Goal: Task Accomplishment & Management: Manage account settings

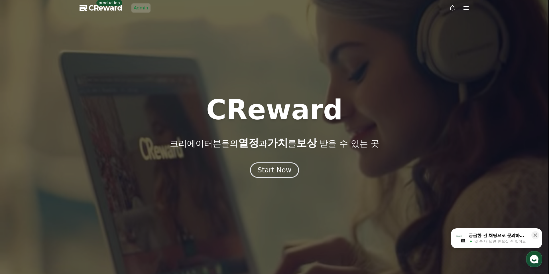
click at [136, 11] on link "Admin" at bounding box center [140, 7] width 19 height 9
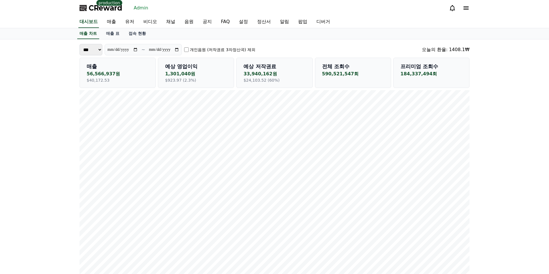
drag, startPoint x: 504, startPoint y: 173, endPoint x: 521, endPoint y: 162, distance: 20.0
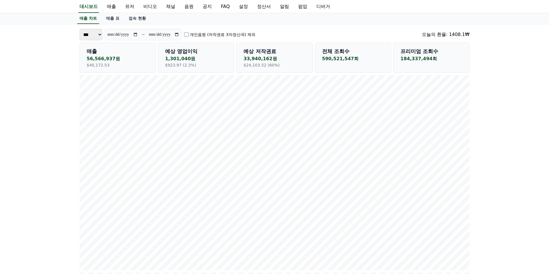
scroll to position [76, 0]
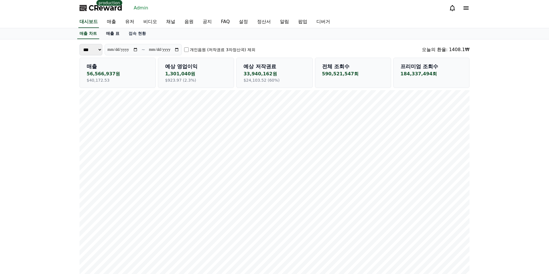
click at [111, 31] on link "매출 표" at bounding box center [112, 33] width 23 height 11
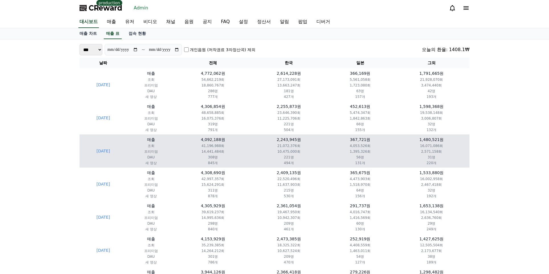
drag, startPoint x: 482, startPoint y: 166, endPoint x: 463, endPoint y: 165, distance: 19.4
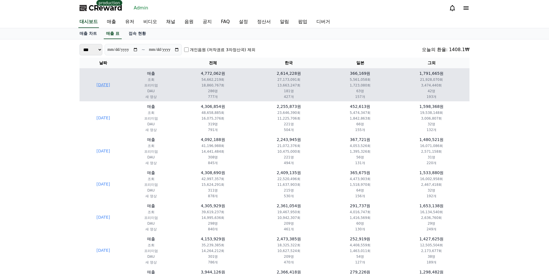
click at [110, 83] on td "[DATE]" at bounding box center [103, 84] width 48 height 33
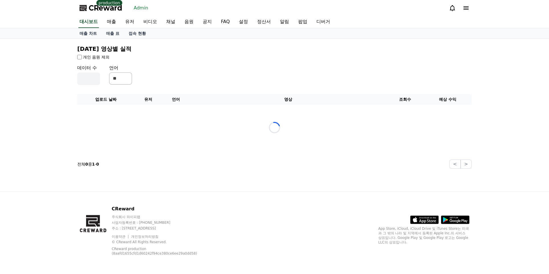
drag, startPoint x: 27, startPoint y: 87, endPoint x: 54, endPoint y: 47, distance: 48.5
click at [27, 87] on div "[DATE] 영상별 실적 개인 음원 제외 데이터 수 ** 언어 ** 업로드 날짜 유저 언어 영상 조회수 예상 수익 Loading... 전체 0…" at bounding box center [274, 115] width 549 height 152
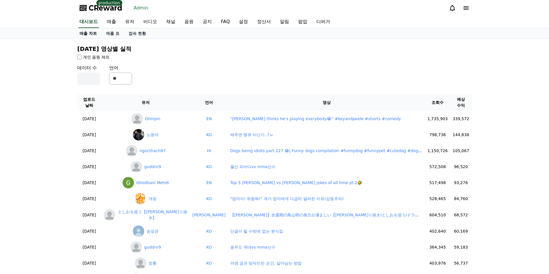
click at [96, 31] on link "매출 차트" at bounding box center [88, 33] width 26 height 10
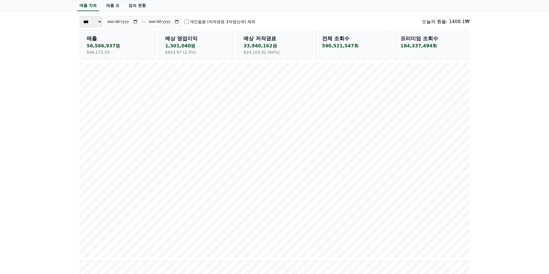
click at [138, 21] on input "**********" at bounding box center [122, 22] width 31 height 6
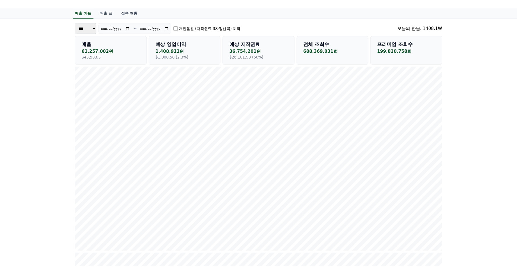
scroll to position [0, 0]
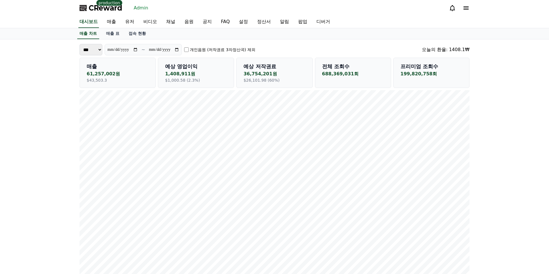
click at [420, 72] on p "199,820,758회" at bounding box center [431, 73] width 62 height 7
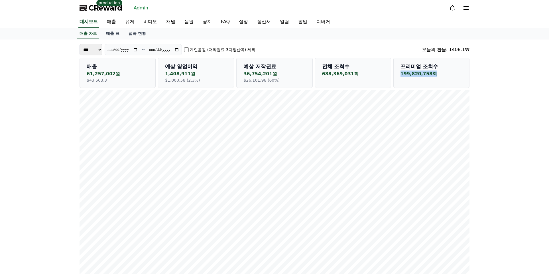
click at [420, 72] on p "199,820,758회" at bounding box center [431, 73] width 62 height 7
click at [448, 72] on p "199,820,758회" at bounding box center [431, 73] width 62 height 7
click at [333, 71] on p "688,369,031회" at bounding box center [353, 73] width 62 height 7
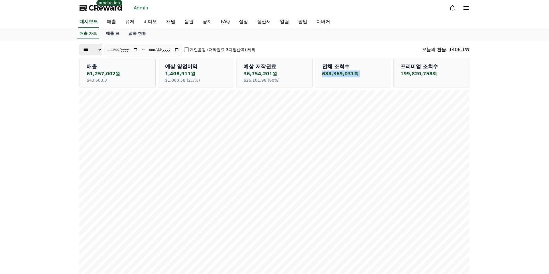
click at [336, 72] on p "688,369,031회" at bounding box center [353, 73] width 62 height 7
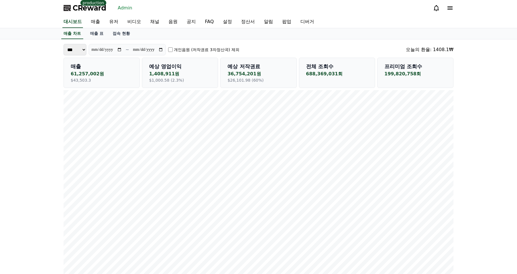
drag, startPoint x: 385, startPoint y: 73, endPoint x: 411, endPoint y: 75, distance: 26.3
click at [411, 75] on p "199,820,758회" at bounding box center [415, 73] width 62 height 7
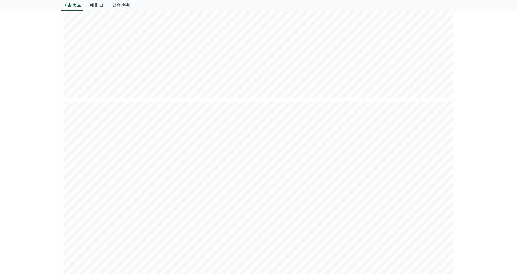
scroll to position [58, 0]
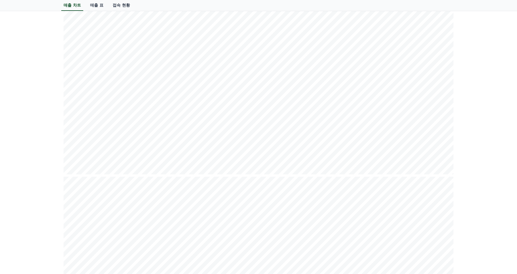
click at [496, 143] on div "**********" at bounding box center [258, 105] width 517 height 842
click at [497, 143] on div "**********" at bounding box center [258, 75] width 517 height 842
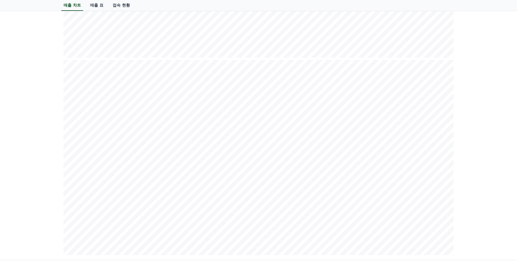
click at [499, 143] on div "**********" at bounding box center [258, 234] width 517 height 842
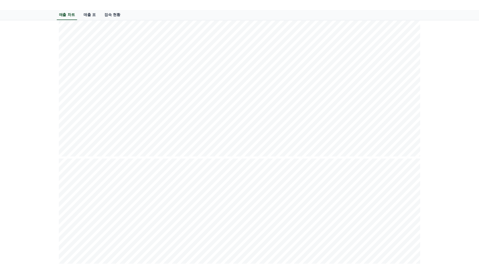
scroll to position [15, 0]
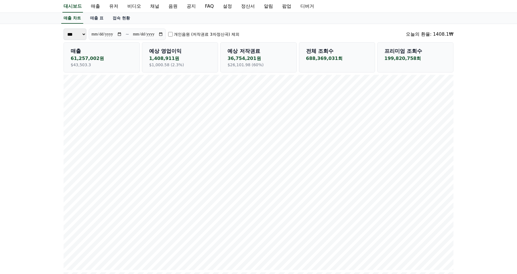
click at [122, 33] on input "**********" at bounding box center [106, 34] width 31 height 6
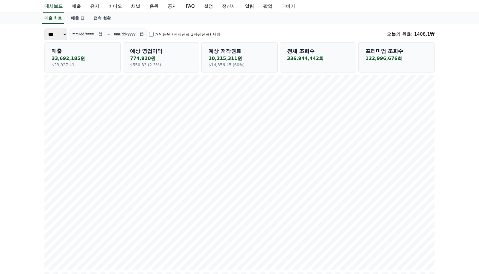
scroll to position [19, 0]
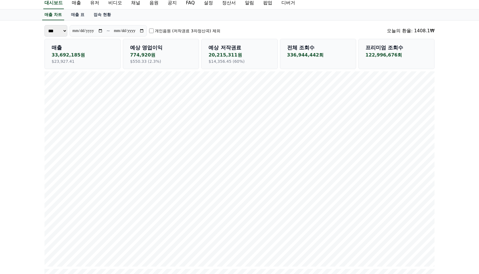
click at [103, 31] on input "**********" at bounding box center [87, 31] width 31 height 6
type input "**********"
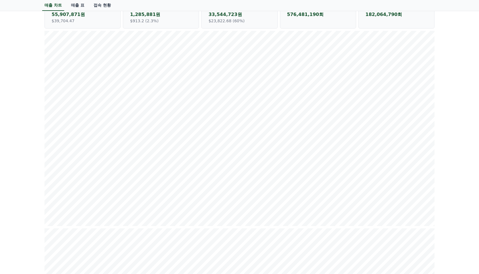
scroll to position [63, 0]
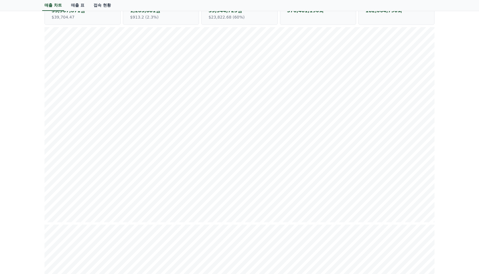
click at [444, 66] on div "**********" at bounding box center [239, 244] width 479 height 842
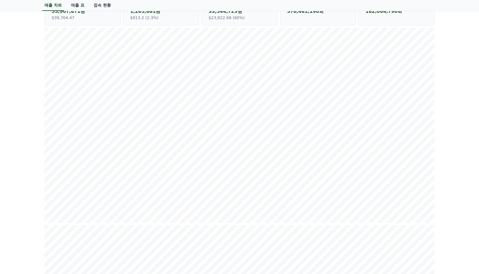
scroll to position [0, 0]
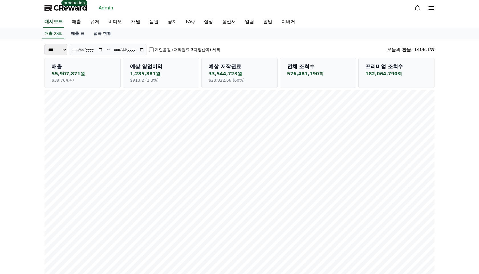
click at [300, 74] on p "576,481,190회" at bounding box center [318, 73] width 62 height 7
click at [323, 76] on p "576,481,190회" at bounding box center [318, 73] width 62 height 7
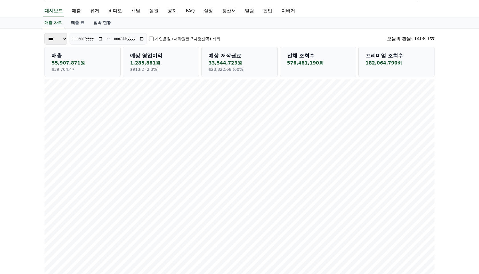
scroll to position [0, 0]
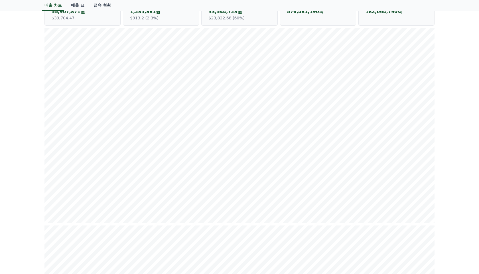
scroll to position [22, 0]
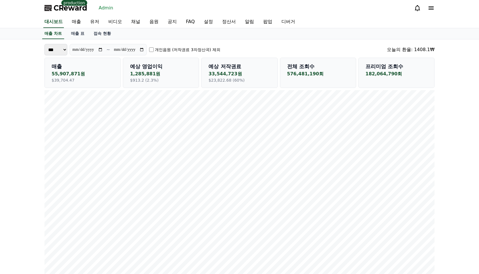
click at [366, 11] on div "CReward production Admin" at bounding box center [239, 8] width 399 height 16
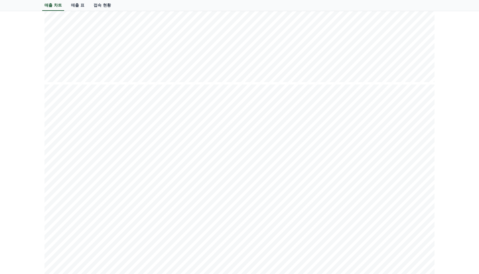
scroll to position [429, 0]
click at [471, 129] on div "**********" at bounding box center [239, 31] width 479 height 842
click at [450, 112] on div "**********" at bounding box center [239, 31] width 479 height 842
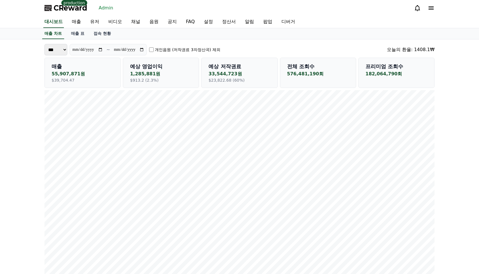
click at [66, 70] on p "매출" at bounding box center [83, 66] width 62 height 8
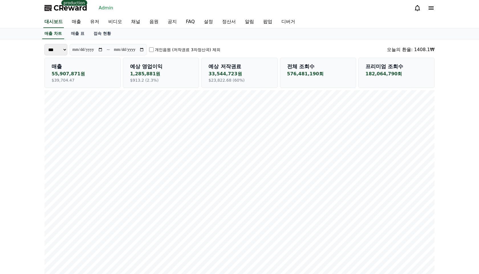
click at [67, 75] on p "55,907,871원" at bounding box center [83, 73] width 62 height 7
click at [80, 72] on p "55,907,871원" at bounding box center [83, 73] width 62 height 7
click at [158, 70] on p "1,285,881원" at bounding box center [161, 73] width 62 height 7
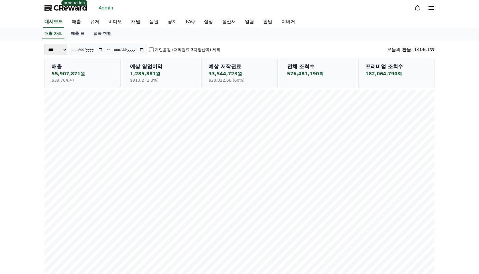
click at [158, 70] on p "1,285,881원" at bounding box center [161, 73] width 62 height 7
click at [154, 73] on p "1,285,881원" at bounding box center [161, 73] width 62 height 7
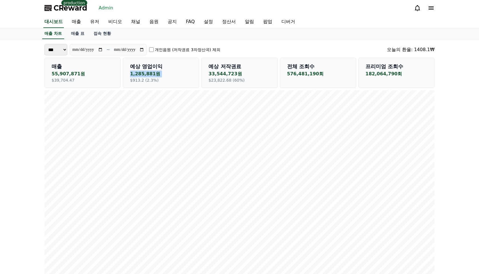
click at [154, 73] on p "1,285,881원" at bounding box center [161, 73] width 62 height 7
click at [164, 74] on p "1,285,881원" at bounding box center [161, 73] width 62 height 7
click at [159, 72] on p "1,285,881원" at bounding box center [161, 73] width 62 height 7
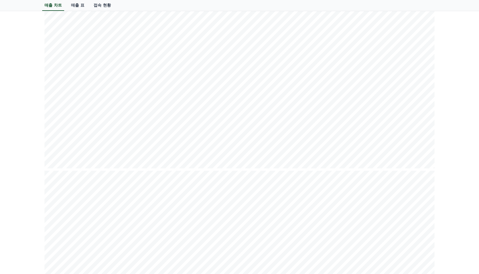
scroll to position [214, 0]
click at [462, 127] on div "**********" at bounding box center [239, 246] width 479 height 842
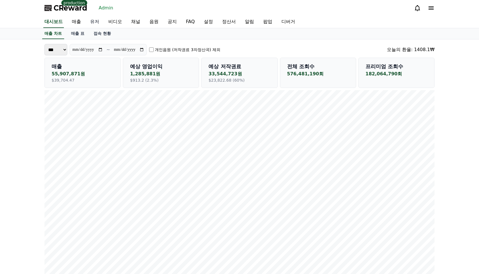
click at [94, 23] on link "유저" at bounding box center [94, 22] width 18 height 12
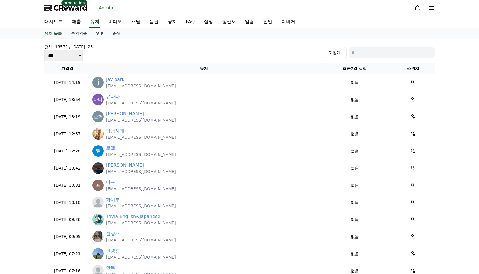
click at [369, 50] on input at bounding box center [391, 52] width 85 height 10
type input "*"
type input "***"
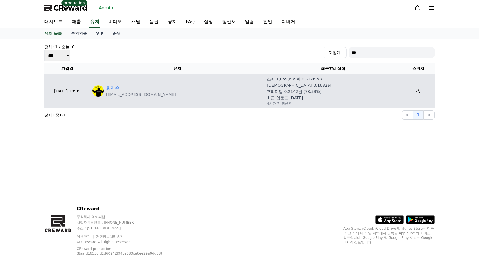
click at [110, 87] on link "효자손" at bounding box center [113, 88] width 14 height 7
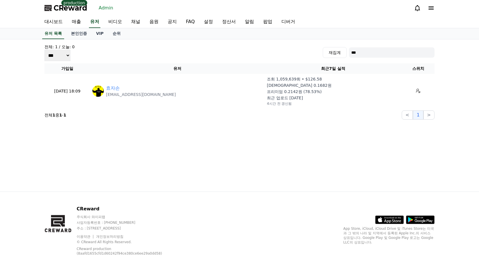
click at [314, 180] on div "전체: 1 / [DATE]: 0 *** *** *** 재집계 *** 가입일 유저 최근7일 실적 스위치 [DATE] 18:09 09-16 효자손…" at bounding box center [239, 115] width 399 height 152
click at [146, 52] on div "전체: 1 / [DATE]: 0 *** *** *** 재집계 ***" at bounding box center [239, 52] width 390 height 17
click at [144, 54] on div "전체: 1 / [DATE]: 0 *** *** *** 재집계 ***" at bounding box center [239, 52] width 390 height 17
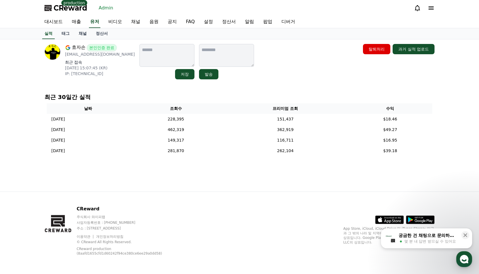
click at [121, 91] on div "최근 30일간 실적 날짜 조회수 프리미엄 조회 수익 [DATE] 09/27 228,395 151,437 $18.46 [DATE] 09/26 4…" at bounding box center [239, 126] width 394 height 70
click at [124, 85] on div "효자손 본인인증 완료 [EMAIL_ADDRESS][DOMAIN_NAME] 최근 접속 [DATE] 15:07:45 (KR) IP: [TECHNI…" at bounding box center [239, 115] width 399 height 152
click at [223, 115] on td "228,395" at bounding box center [175, 119] width 93 height 11
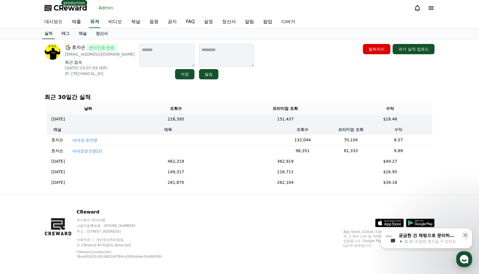
click at [222, 113] on th "조회수" at bounding box center [175, 108] width 93 height 11
click at [222, 118] on td "228,395" at bounding box center [175, 119] width 93 height 11
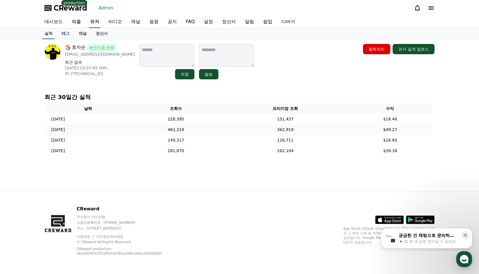
click at [220, 133] on td "462,319" at bounding box center [175, 129] width 93 height 11
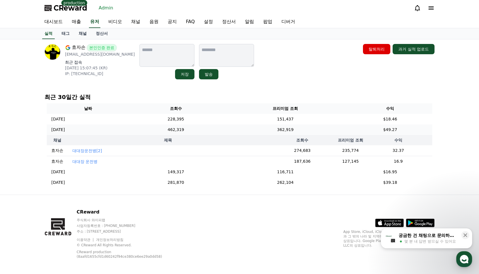
click at [221, 132] on td "462,319" at bounding box center [175, 129] width 93 height 11
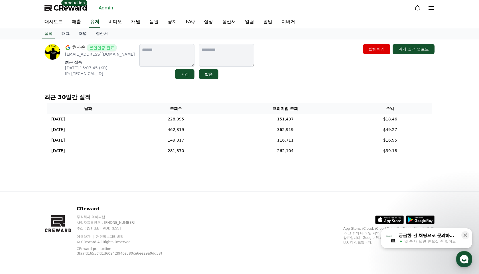
click at [249, 177] on div "효자손 본인인증 완료 [EMAIL_ADDRESS][DOMAIN_NAME] 최근 접속 [DATE] 15:07:45 (KR) IP: [TECHNI…" at bounding box center [239, 115] width 399 height 152
click at [283, 86] on div "효자손 본인인증 완료 [EMAIL_ADDRESS][DOMAIN_NAME] 최근 접속 [DATE] 15:07:45 (KR) IP: [TECHNI…" at bounding box center [239, 115] width 399 height 152
click at [61, 34] on link "태그" at bounding box center [65, 33] width 17 height 11
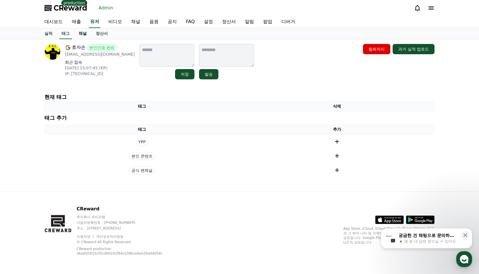
click at [75, 34] on link "채널" at bounding box center [82, 33] width 17 height 11
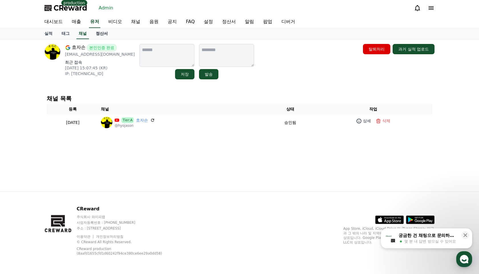
click at [92, 32] on link "정산서" at bounding box center [101, 33] width 21 height 11
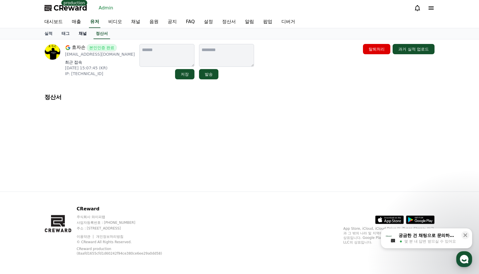
click at [74, 33] on link "채널" at bounding box center [82, 33] width 17 height 11
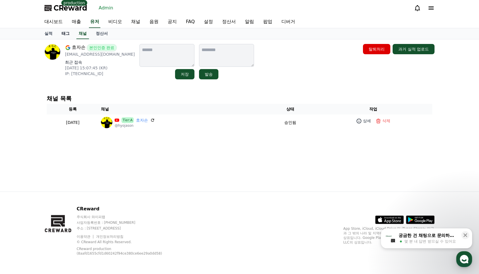
click at [62, 34] on link "태그" at bounding box center [65, 33] width 17 height 11
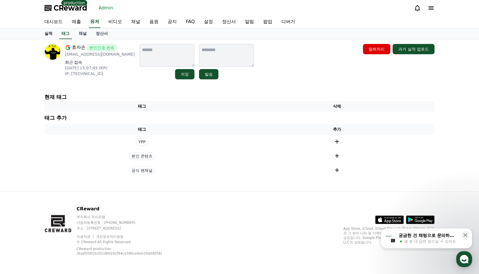
click at [50, 34] on link "실적" at bounding box center [48, 33] width 17 height 11
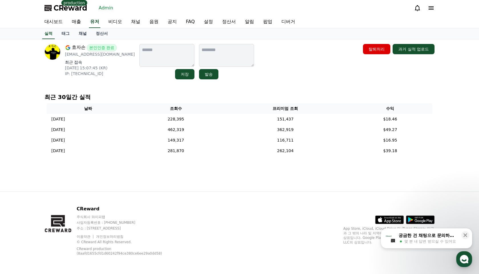
click at [24, 81] on div "효자손 본인인증 완료 realfe925@gmail.com 최근 접속 2025-09-18 15:07:45 (KR) IP: 49.167.58.11…" at bounding box center [239, 115] width 479 height 152
click at [104, 86] on div "효자손 본인인증 완료 realfe925@gmail.com 최근 접속 2025-09-18 15:07:45 (KR) IP: 49.167.58.11…" at bounding box center [239, 115] width 399 height 152
click at [115, 88] on div "효자손 본인인증 완료 realfe925@gmail.com 최근 접속 2025-09-18 15:07:45 (KR) IP: 49.167.58.11…" at bounding box center [239, 115] width 399 height 152
click at [119, 87] on div "효자손 본인인증 완료 realfe925@gmail.com 최근 접속 2025-09-18 15:07:45 (KR) IP: 49.167.58.11…" at bounding box center [239, 115] width 399 height 152
click at [121, 87] on div "효자손 본인인증 완료 realfe925@gmail.com 최근 접속 2025-09-18 15:07:45 (KR) IP: 49.167.58.11…" at bounding box center [239, 115] width 399 height 152
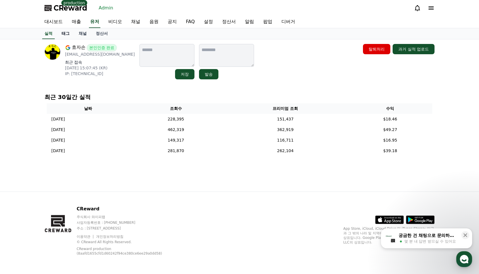
click at [69, 38] on link "태그" at bounding box center [65, 33] width 17 height 11
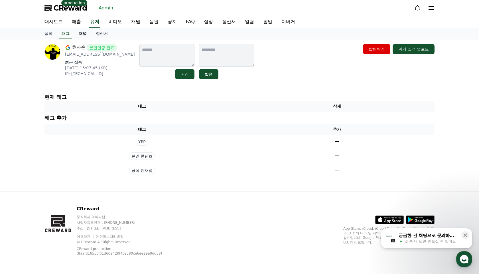
click at [83, 33] on link "채널" at bounding box center [82, 33] width 17 height 11
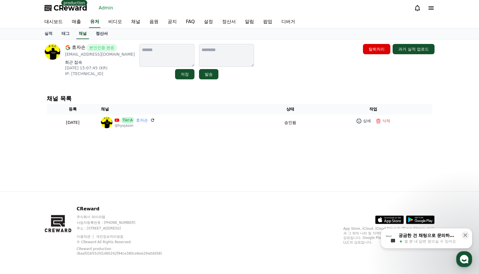
click at [91, 33] on link "정산서" at bounding box center [101, 33] width 21 height 11
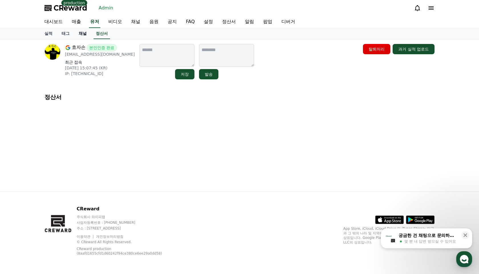
click at [81, 36] on link "채널" at bounding box center [82, 33] width 17 height 11
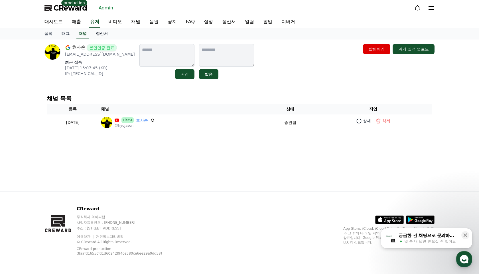
click at [96, 32] on link "정산서" at bounding box center [101, 33] width 21 height 11
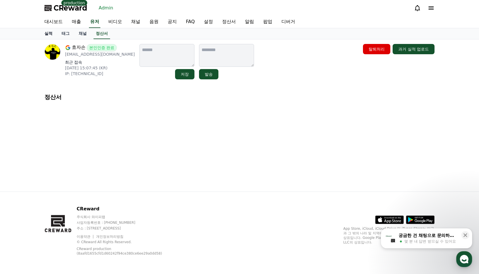
click at [47, 35] on link "실적" at bounding box center [48, 33] width 17 height 11
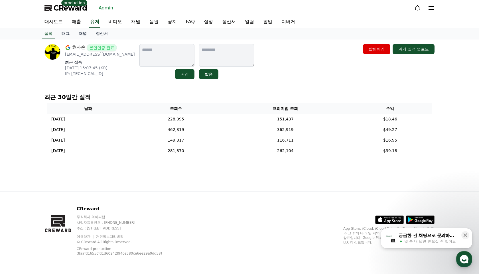
click at [28, 84] on div "효자손 본인인증 완료 realfe925@gmail.com 최근 접속 2025-09-18 15:07:45 (KR) IP: 49.167.58.11…" at bounding box center [239, 115] width 479 height 152
click at [52, 48] on img at bounding box center [52, 52] width 16 height 16
click at [90, 64] on p "최근 접속" at bounding box center [100, 62] width 70 height 6
click at [94, 68] on p "2025-09-18 15:07:45 (KR)" at bounding box center [100, 68] width 70 height 6
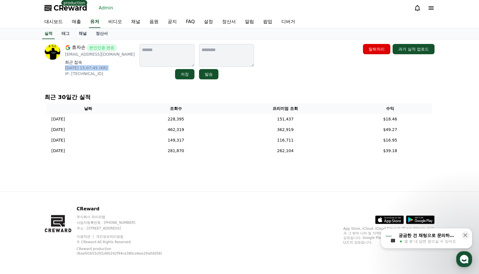
click at [94, 68] on p "2025-09-18 15:07:45 (KR)" at bounding box center [100, 68] width 70 height 6
click at [103, 75] on p "IP: 49.167.58.110" at bounding box center [100, 74] width 70 height 6
click at [279, 76] on div "효자손 본인인증 완료 realfe925@gmail.com 최근 접속 2025-09-18 15:07:45 (KR) IP: 49.167.58.11…" at bounding box center [239, 61] width 390 height 35
click at [277, 65] on div "효자손 본인인증 완료 realfe925@gmail.com 최근 접속 2025-09-18 15:07:45 (KR) IP: 49.167.58.11…" at bounding box center [239, 61] width 390 height 35
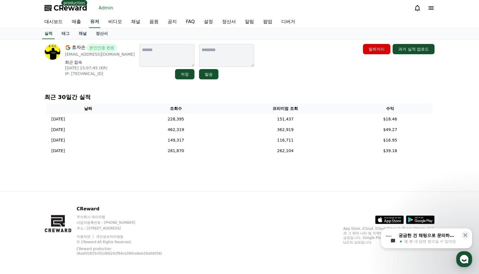
click at [95, 55] on p "[EMAIL_ADDRESS][DOMAIN_NAME]" at bounding box center [100, 54] width 70 height 6
click at [94, 60] on p "최근 접속" at bounding box center [100, 62] width 70 height 6
click at [97, 46] on span "본인인증 완료" at bounding box center [102, 47] width 30 height 7
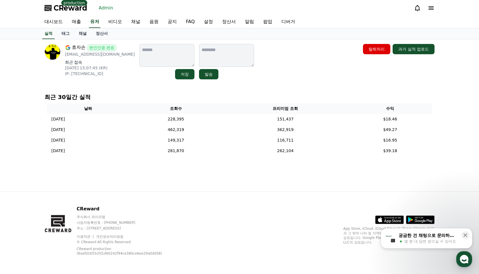
click at [289, 55] on div "효자손 본인인증 완료 realfe925@gmail.com 최근 접속 2025-09-18 15:07:45 (KR) IP: 49.167.58.11…" at bounding box center [239, 61] width 390 height 35
click at [298, 71] on div "효자손 본인인증 완료 realfe925@gmail.com 최근 접속 2025-09-18 15:07:45 (KR) IP: 49.167.58.11…" at bounding box center [239, 61] width 390 height 35
click at [89, 26] on link "유저" at bounding box center [94, 22] width 11 height 12
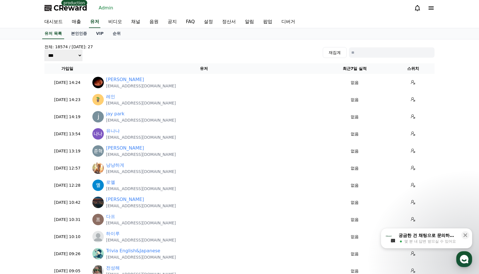
click at [389, 50] on input at bounding box center [391, 52] width 85 height 10
type input "*"
type input "***"
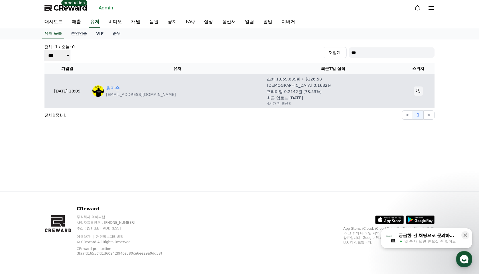
click at [416, 90] on icon at bounding box center [418, 91] width 5 height 5
